Goal: Understand process/instructions: Learn how to perform a task or action

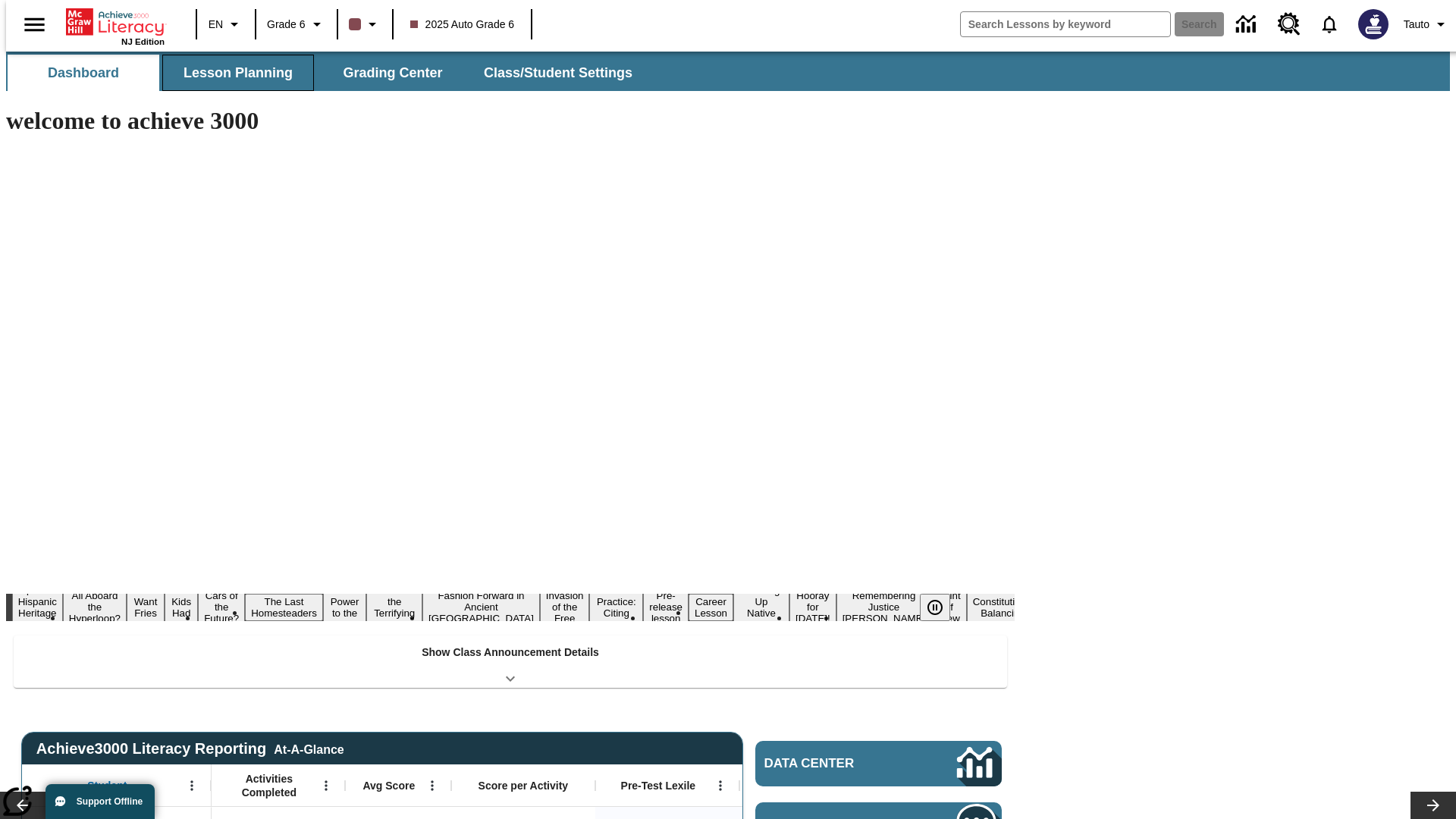
click at [232, 73] on button "Lesson Planning" at bounding box center [238, 73] width 151 height 36
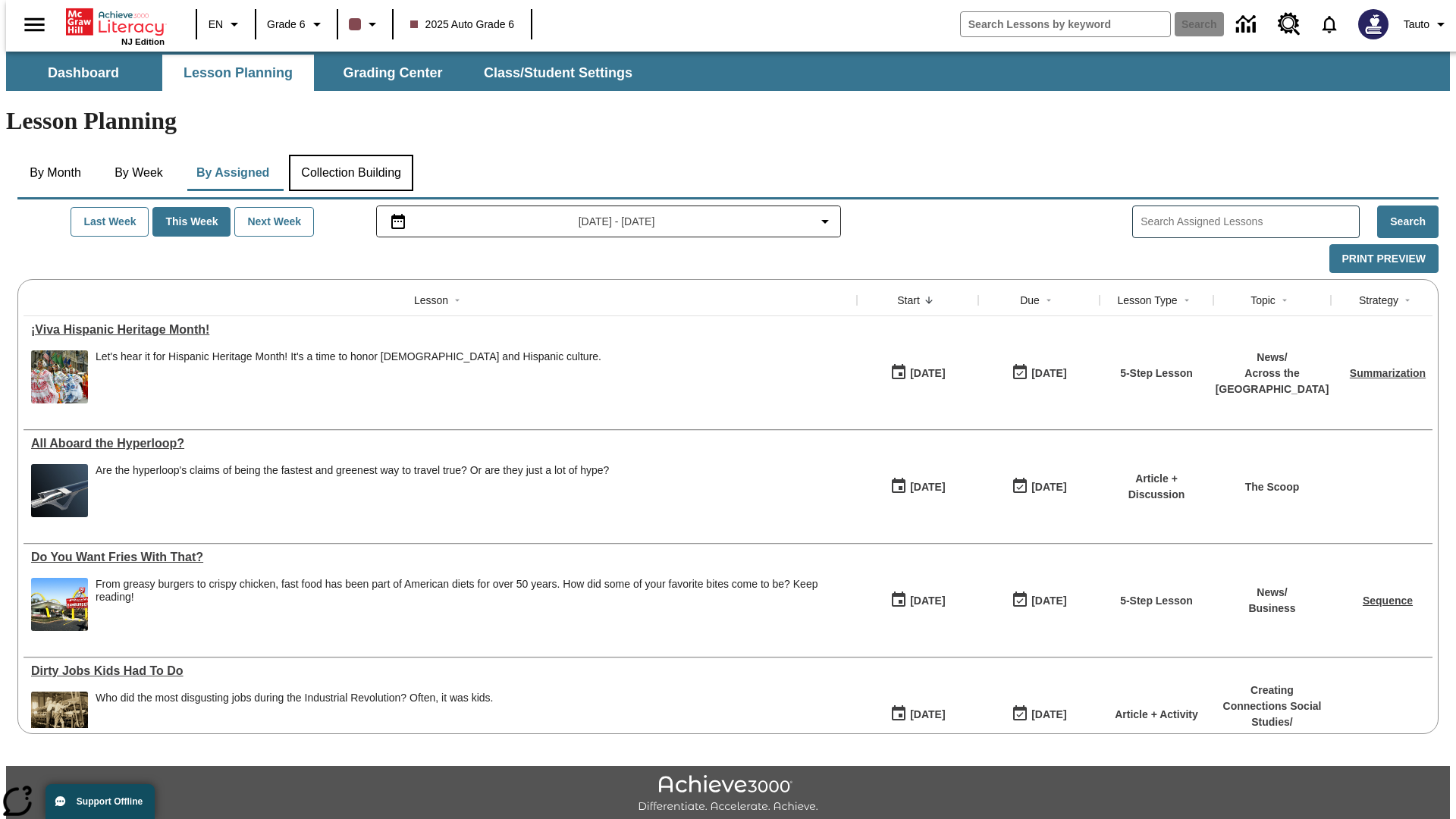
click at [351, 155] on button "Collection Building" at bounding box center [351, 172] width 124 height 36
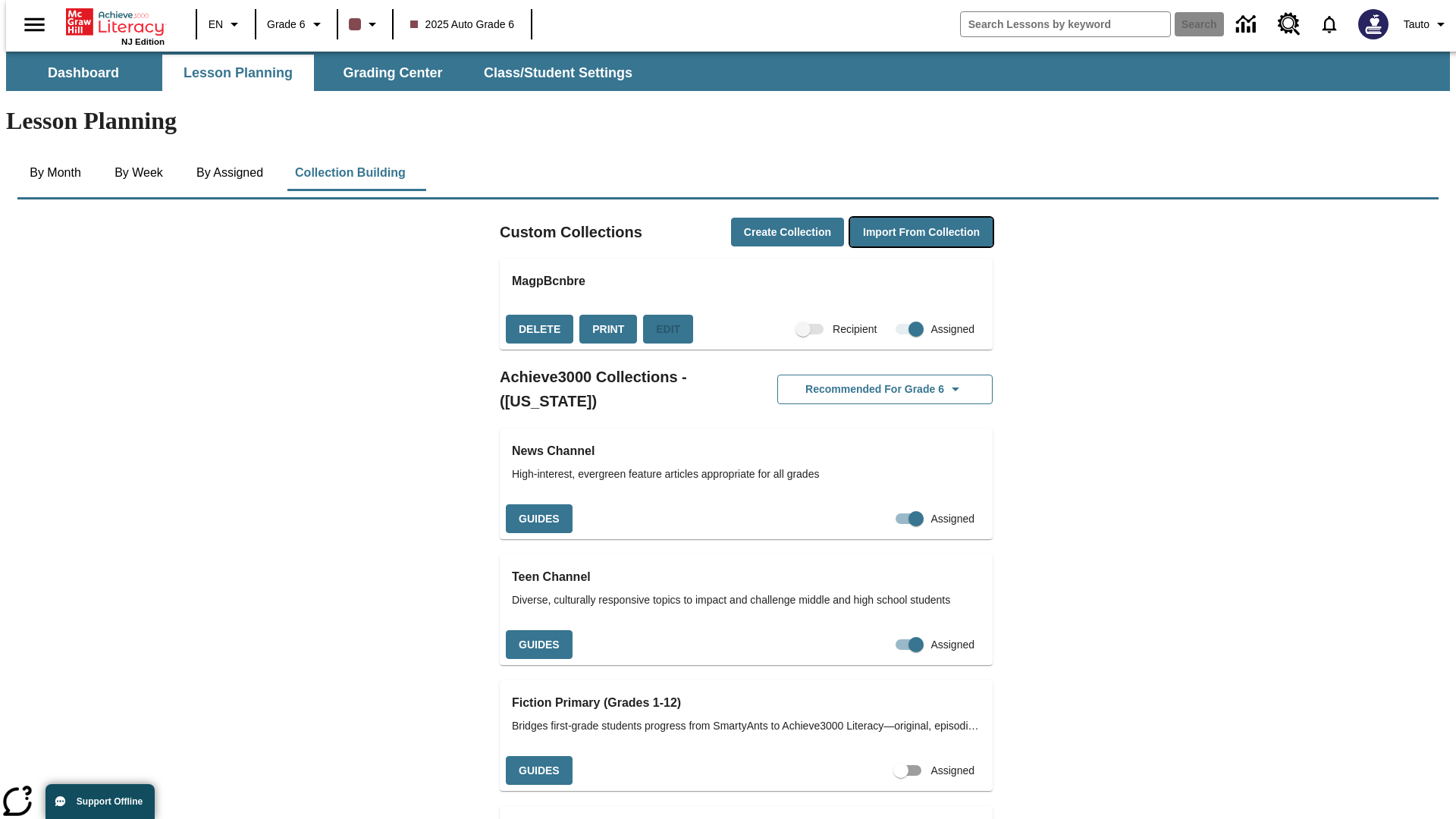
click at [895, 218] on button "Import from Collection" at bounding box center [921, 233] width 143 height 29
